Goal: Task Accomplishment & Management: Use online tool/utility

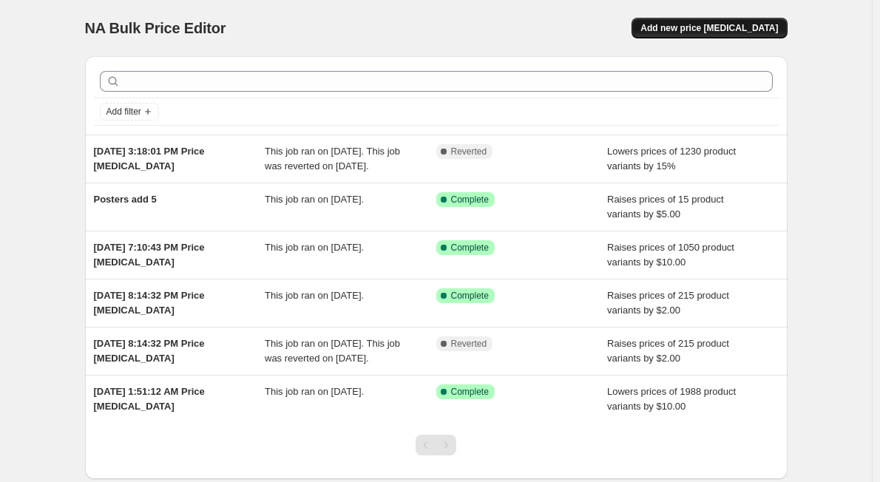
click at [728, 31] on span "Add new price [MEDICAL_DATA]" at bounding box center [709, 28] width 138 height 12
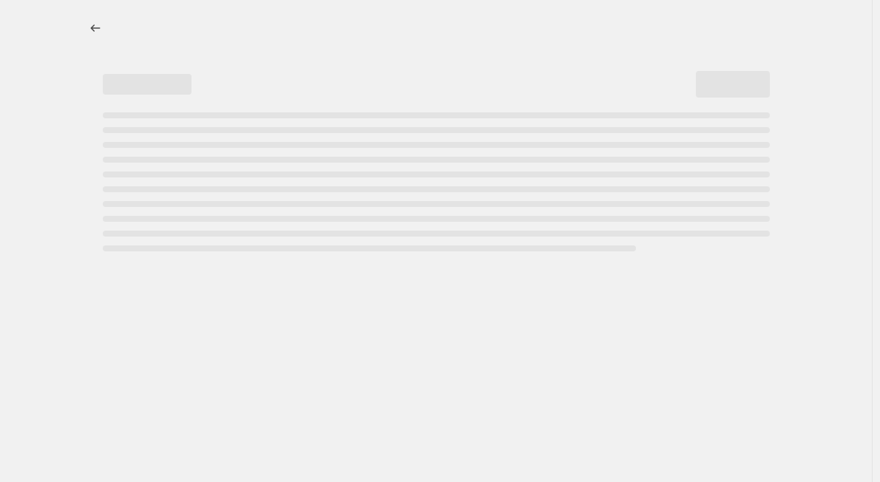
select select "percentage"
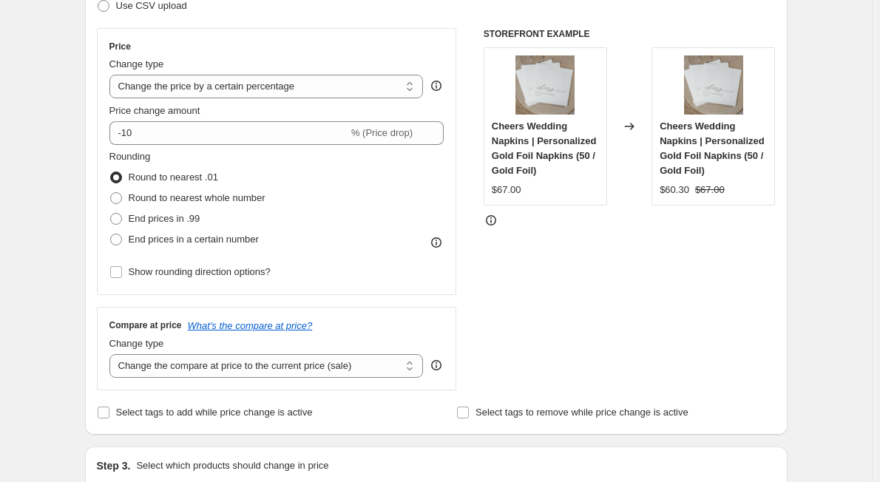
scroll to position [246, 0]
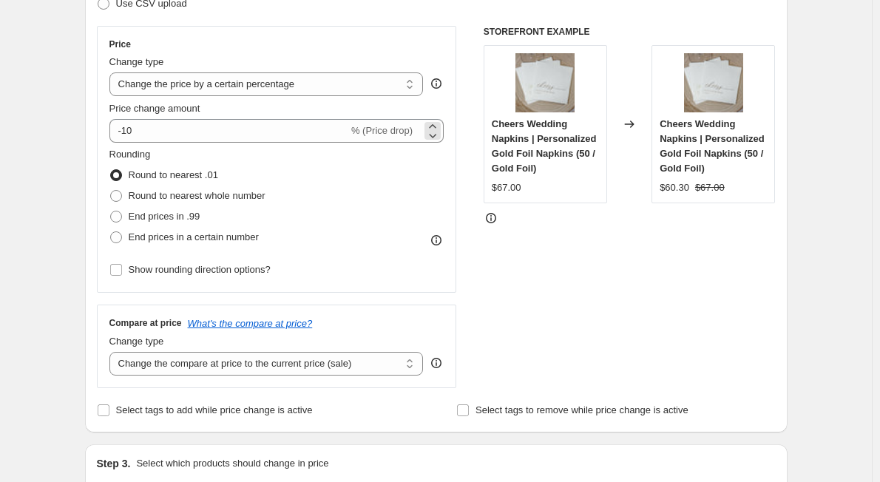
click at [380, 130] on span "% (Price drop)" at bounding box center [381, 130] width 61 height 11
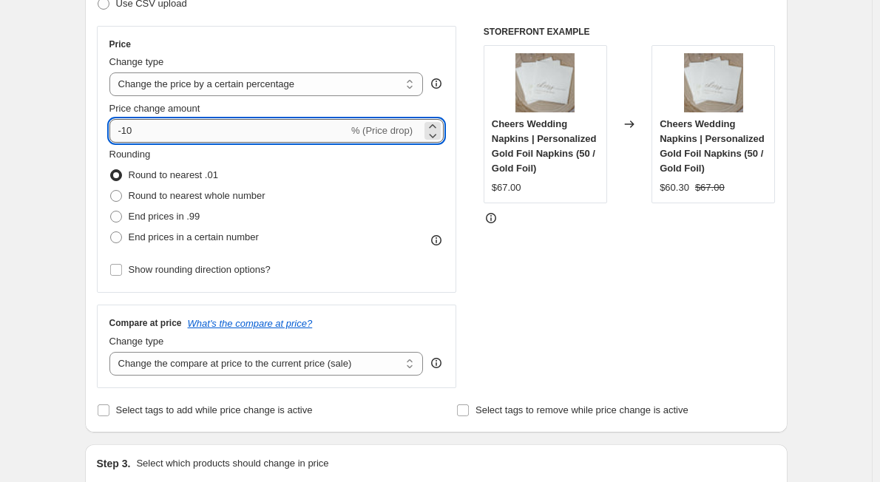
drag, startPoint x: 183, startPoint y: 132, endPoint x: 112, endPoint y: 132, distance: 71.0
click at [112, 132] on input "-10" at bounding box center [228, 131] width 239 height 24
type input "20"
click at [368, 164] on div "Rounding Round to nearest .01 Round to nearest whole number End prices in .99 E…" at bounding box center [276, 197] width 335 height 101
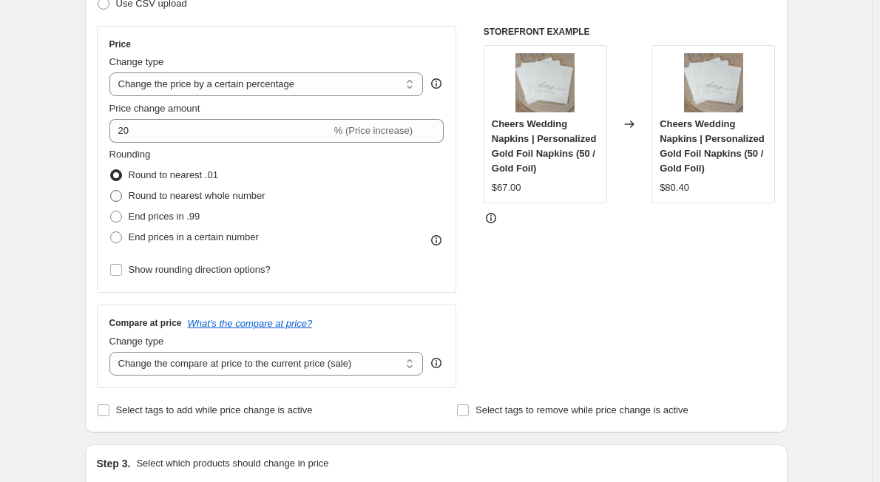
click at [117, 195] on span at bounding box center [116, 196] width 12 height 12
click at [111, 191] on input "Round to nearest whole number" at bounding box center [110, 190] width 1 height 1
radio input "true"
click at [376, 135] on span "% (Price increase)" at bounding box center [373, 130] width 78 height 11
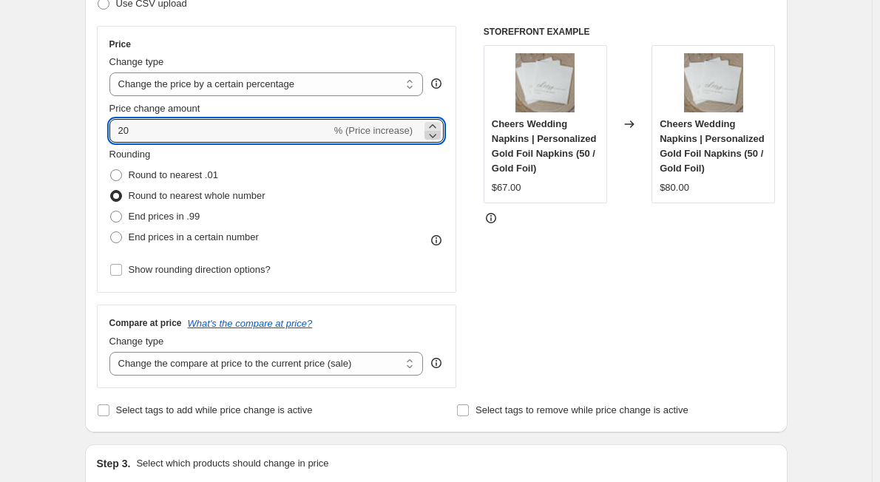
click at [434, 133] on icon at bounding box center [432, 135] width 15 height 15
click at [389, 129] on span "% (Price increase)" at bounding box center [373, 130] width 78 height 11
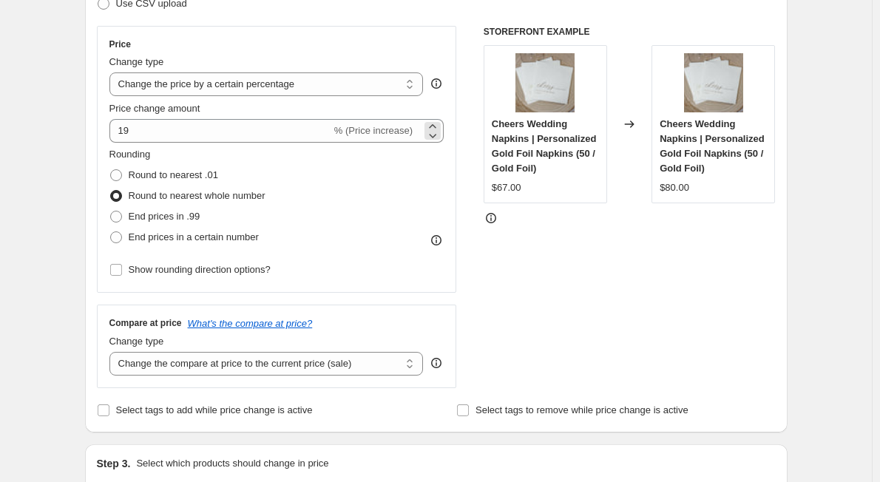
click at [375, 129] on span "% (Price increase)" at bounding box center [373, 130] width 78 height 11
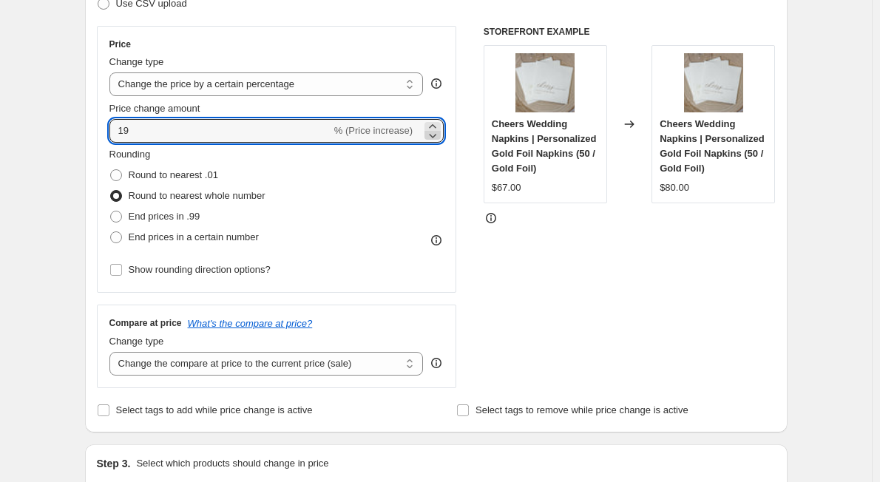
click at [435, 130] on icon at bounding box center [432, 135] width 15 height 15
click at [436, 137] on icon at bounding box center [433, 136] width 7 height 4
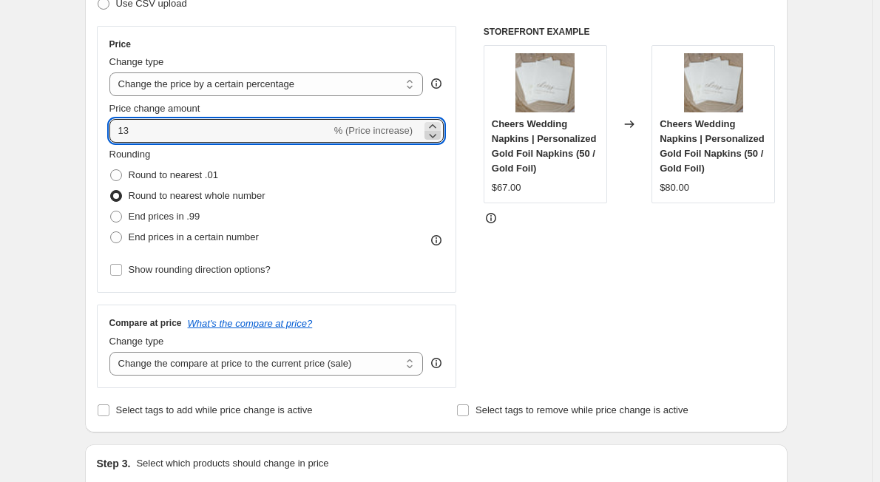
click at [436, 137] on icon at bounding box center [433, 136] width 7 height 4
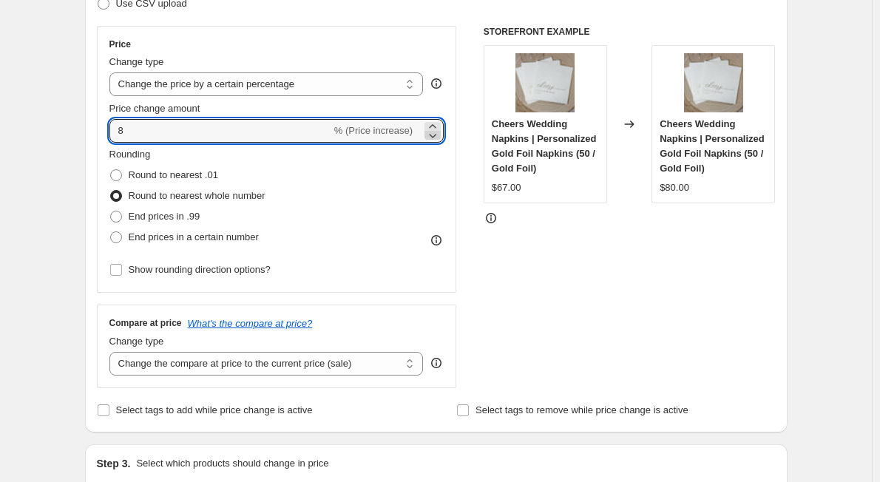
click at [436, 137] on icon at bounding box center [433, 136] width 7 height 4
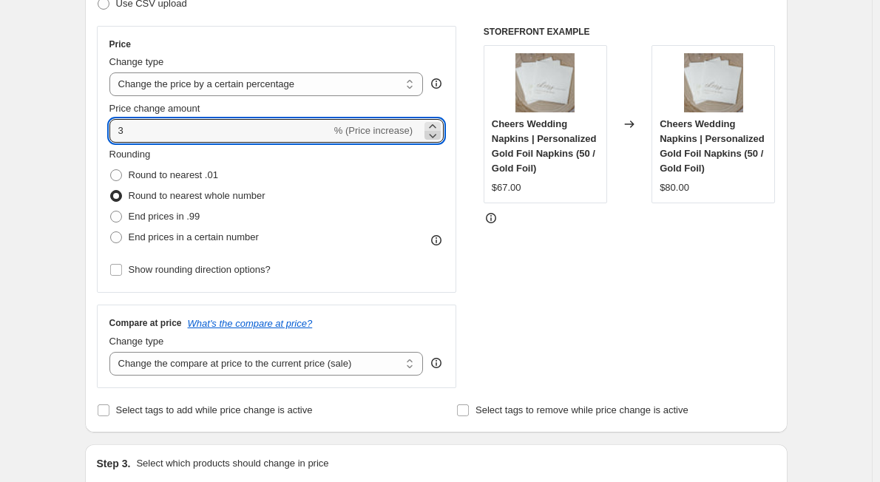
click at [436, 137] on icon at bounding box center [433, 136] width 7 height 4
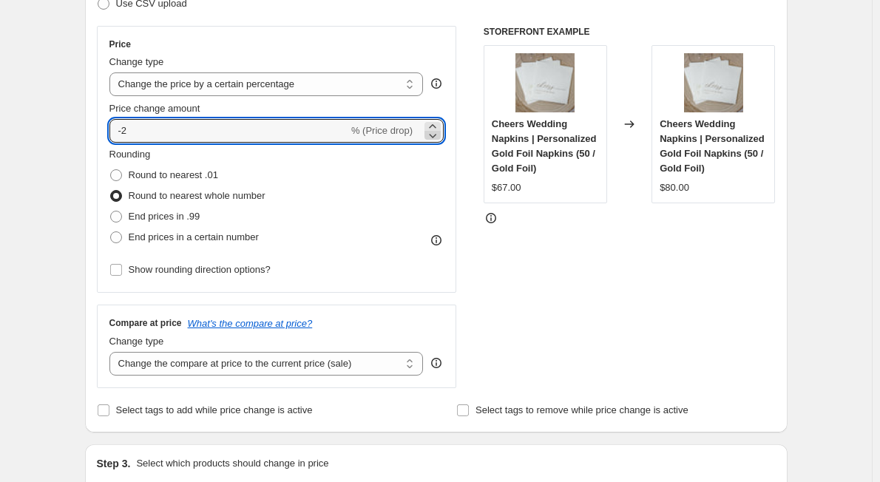
click at [436, 137] on icon at bounding box center [433, 136] width 7 height 4
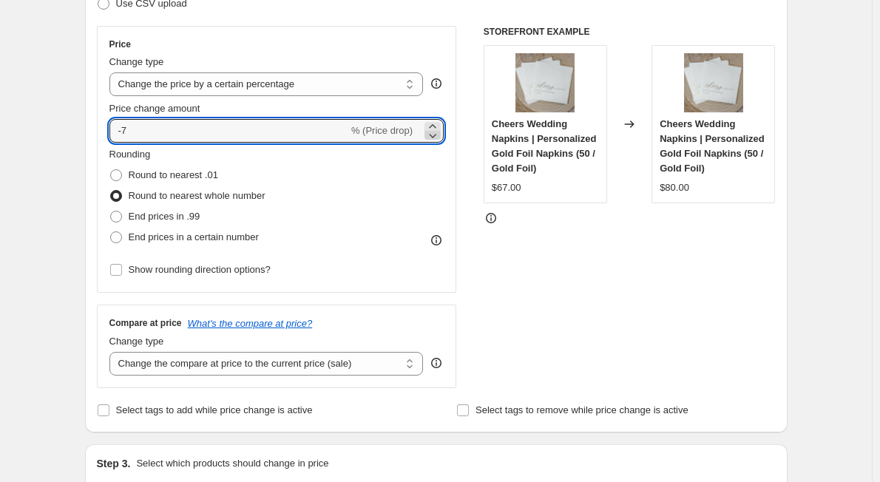
click at [436, 137] on icon at bounding box center [433, 136] width 7 height 4
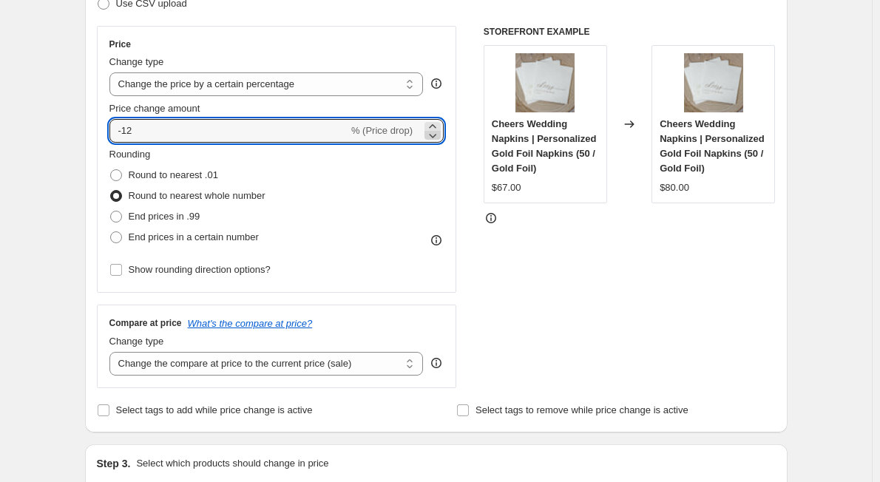
click at [436, 137] on icon at bounding box center [433, 136] width 7 height 4
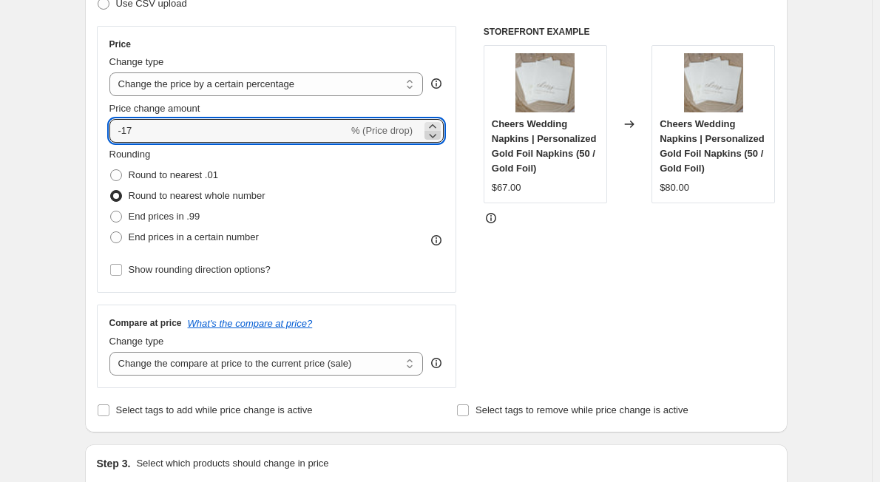
click at [436, 137] on icon at bounding box center [433, 136] width 7 height 4
type input "-20"
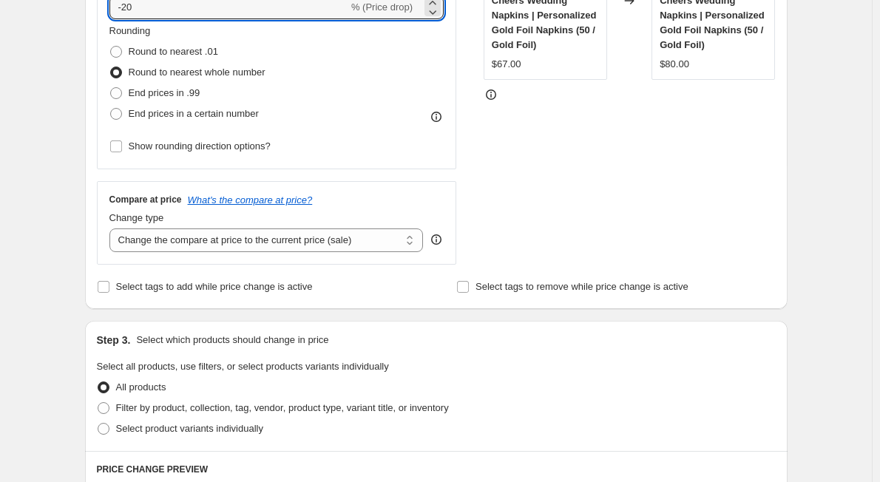
scroll to position [492, 0]
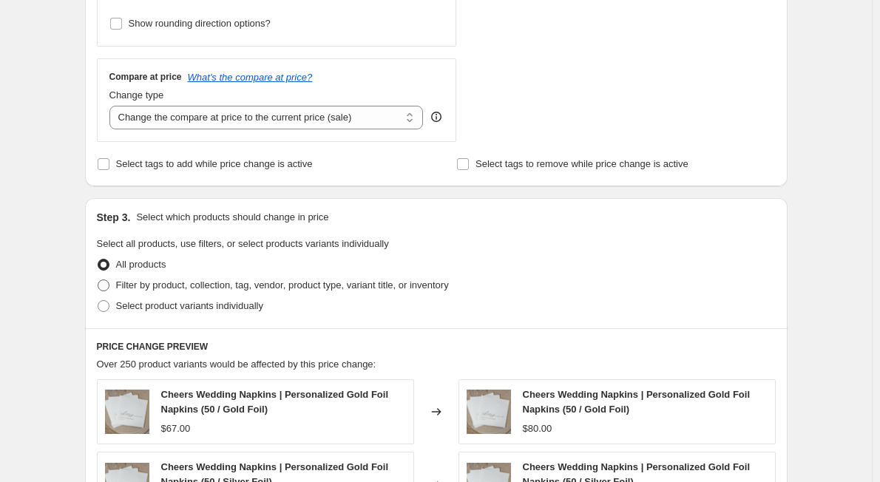
click at [108, 282] on span at bounding box center [104, 286] width 12 height 12
click at [98, 280] on input "Filter by product, collection, tag, vendor, product type, variant title, or inv…" at bounding box center [98, 280] width 1 height 1
radio input "true"
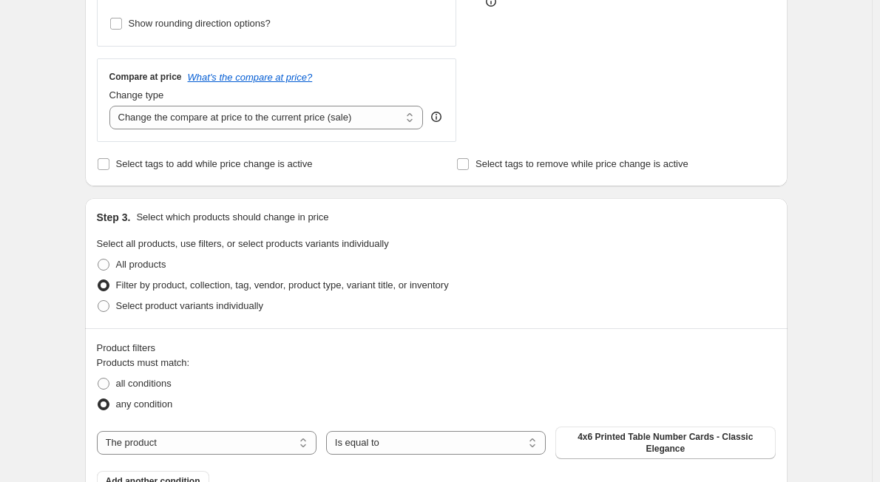
scroll to position [739, 0]
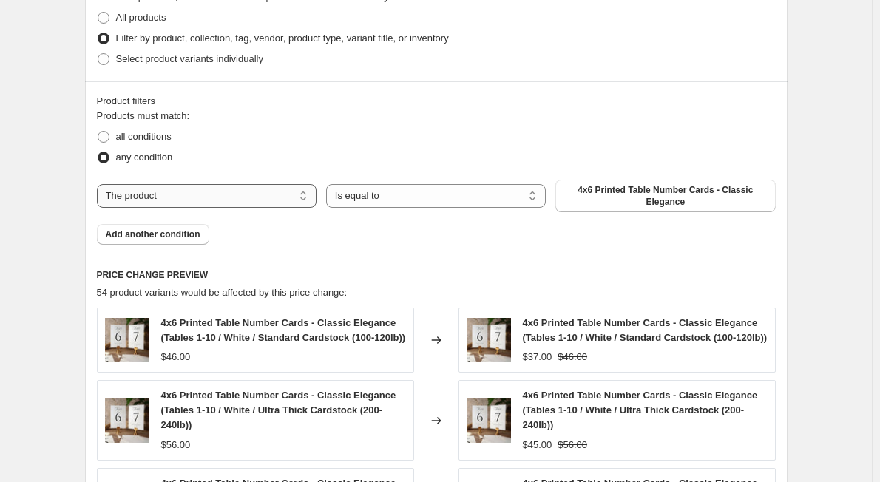
click at [299, 193] on select "The product The product's collection The product's tag The product's vendor The…" at bounding box center [207, 196] width 220 height 24
select select "collection"
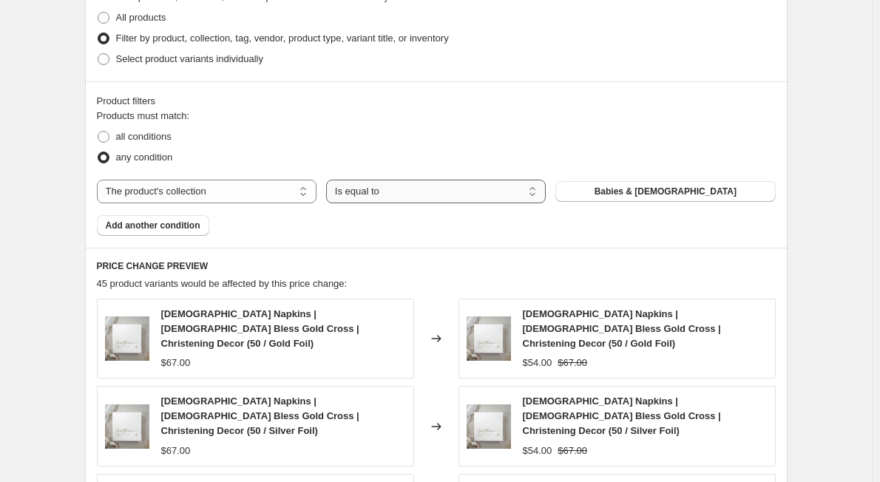
click at [467, 197] on select "Is equal to Is not equal to" at bounding box center [436, 192] width 220 height 24
click at [626, 188] on button "Babies & [DEMOGRAPHIC_DATA]" at bounding box center [665, 191] width 220 height 21
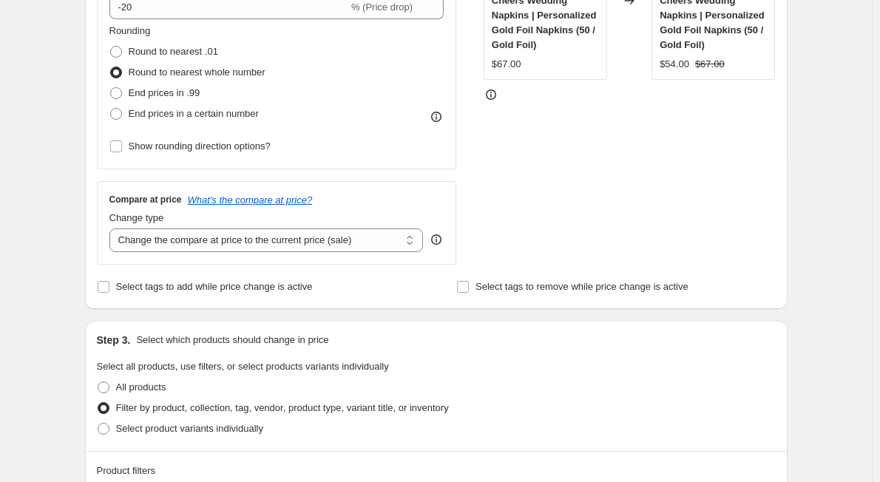
scroll to position [246, 0]
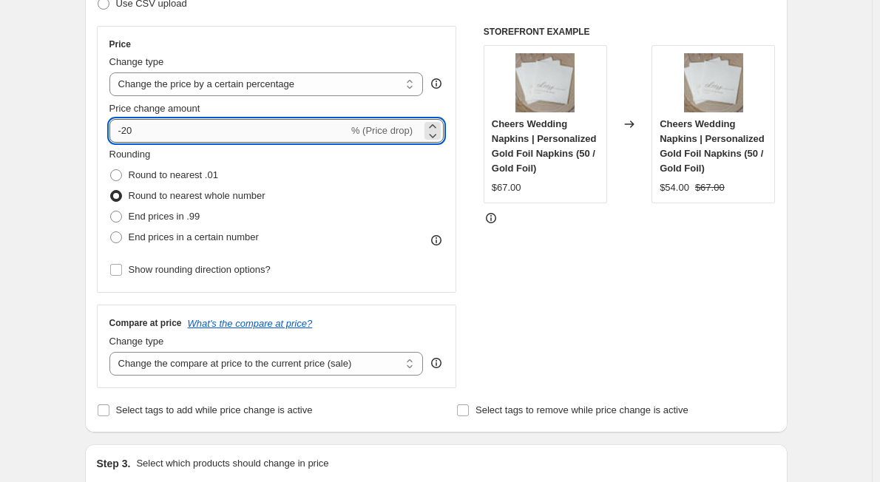
drag, startPoint x: 126, startPoint y: 129, endPoint x: 156, endPoint y: 129, distance: 29.6
click at [156, 129] on input "-20" at bounding box center [228, 131] width 239 height 24
type input "-15"
click at [360, 180] on div "Rounding Round to nearest .01 Round to nearest whole number End prices in .99 E…" at bounding box center [276, 197] width 335 height 101
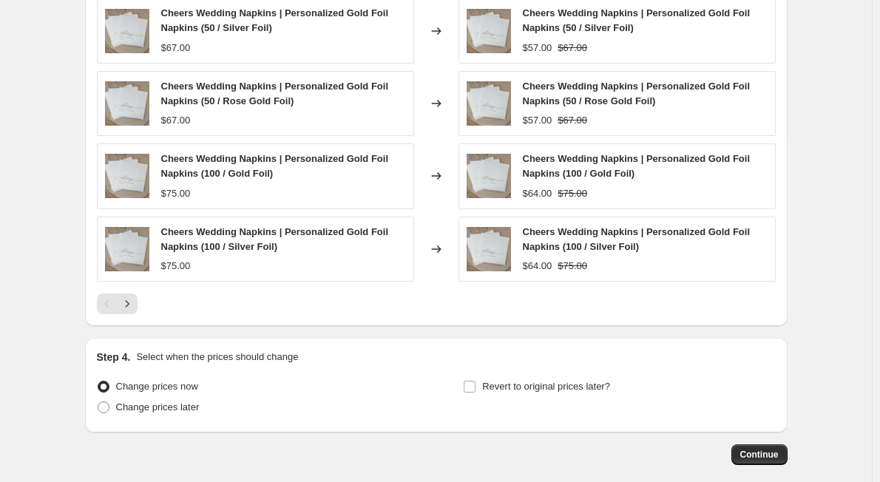
scroll to position [1187, 0]
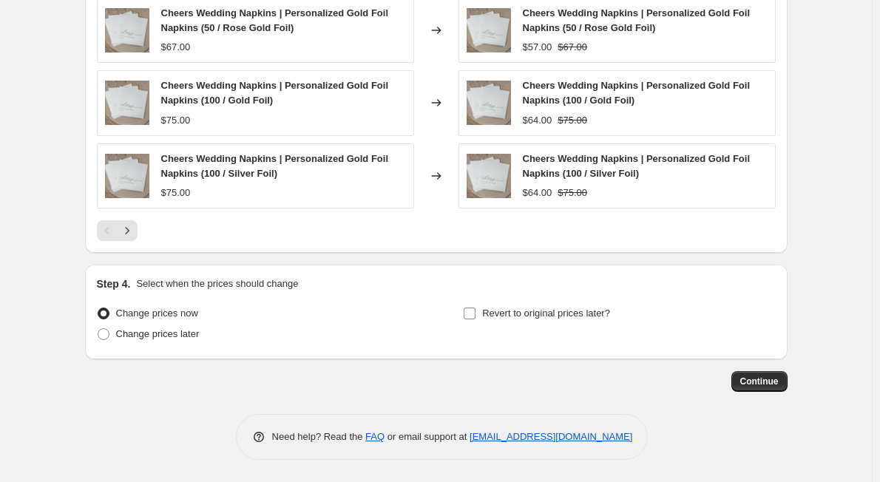
click at [473, 311] on input "Revert to original prices later?" at bounding box center [470, 314] width 12 height 12
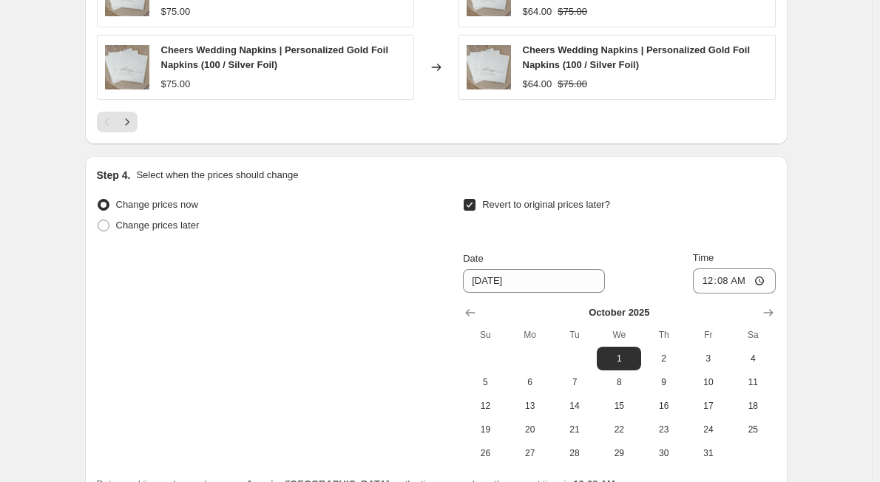
scroll to position [1434, 0]
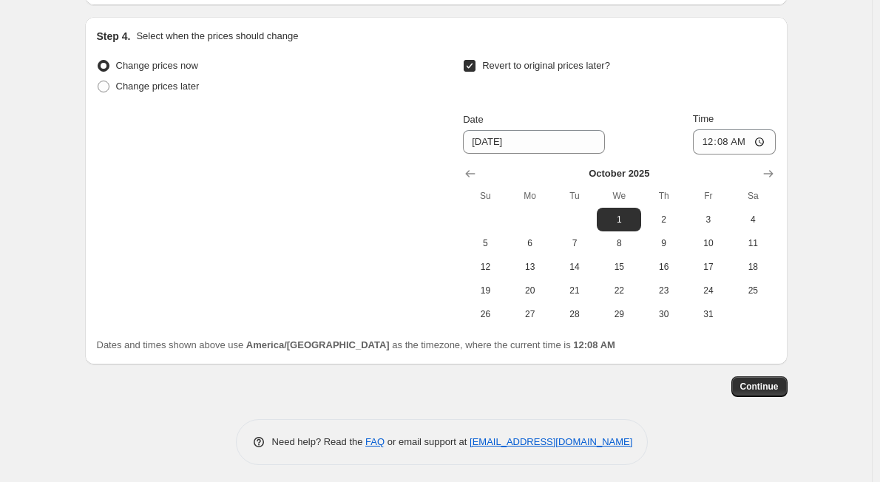
click at [472, 67] on input "Revert to original prices later?" at bounding box center [470, 66] width 12 height 12
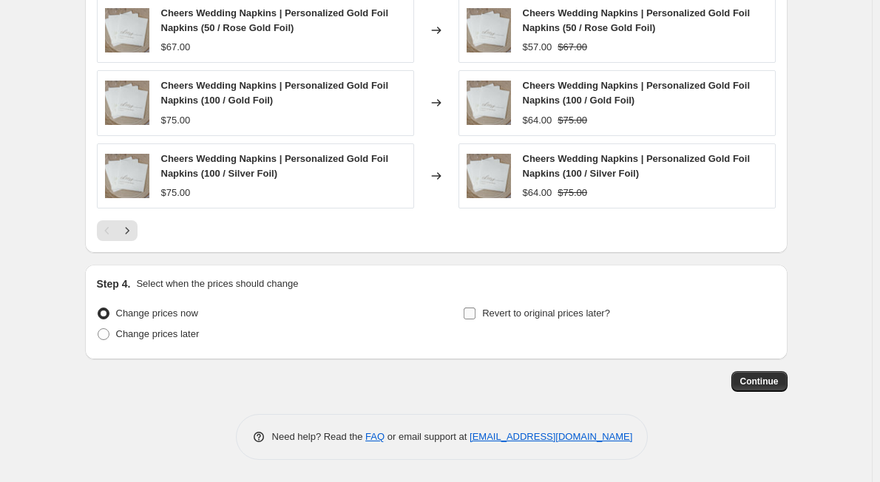
scroll to position [1187, 0]
click at [470, 312] on input "Revert to original prices later?" at bounding box center [470, 314] width 12 height 12
checkbox input "true"
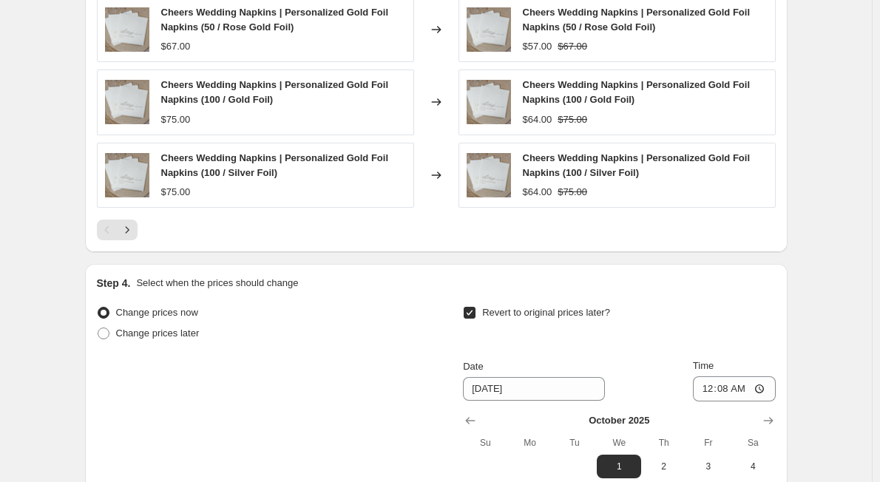
scroll to position [1434, 0]
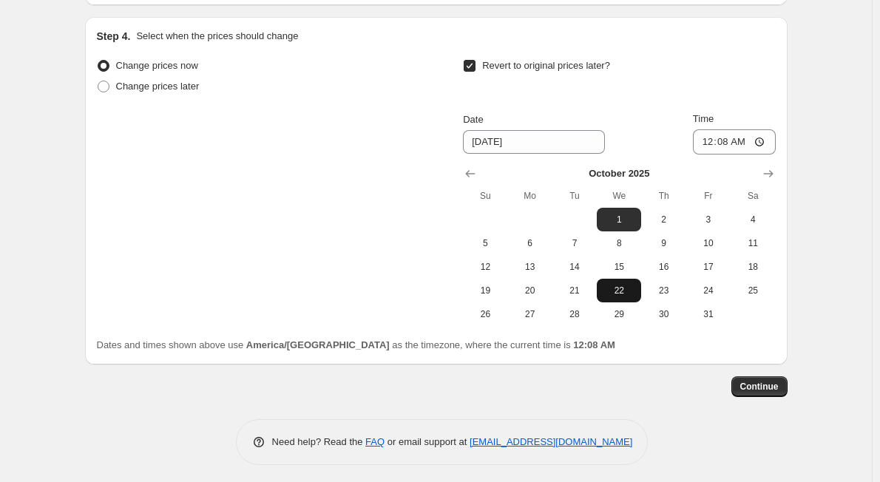
click at [626, 297] on span "22" at bounding box center [619, 291] width 33 height 12
type input "[DATE]"
click at [765, 383] on span "Continue" at bounding box center [759, 387] width 38 height 12
